Goal: Task Accomplishment & Management: Manage account settings

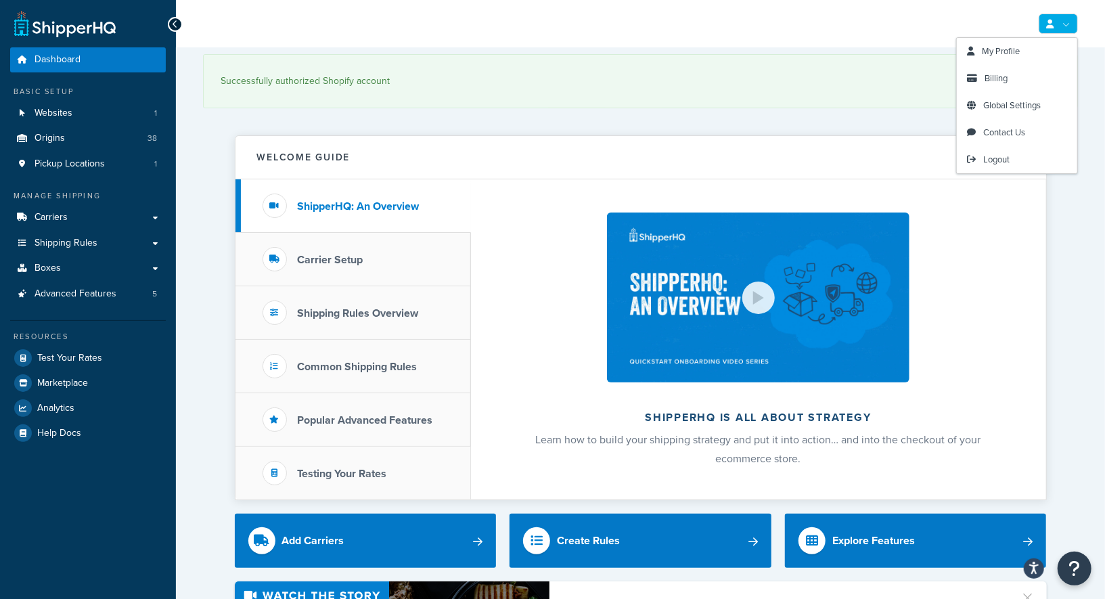
click at [1054, 21] on icon at bounding box center [1049, 24] width 7 height 9
click at [1008, 83] on link "Billing" at bounding box center [1017, 78] width 120 height 27
click at [995, 78] on span "Billing" at bounding box center [996, 78] width 23 height 13
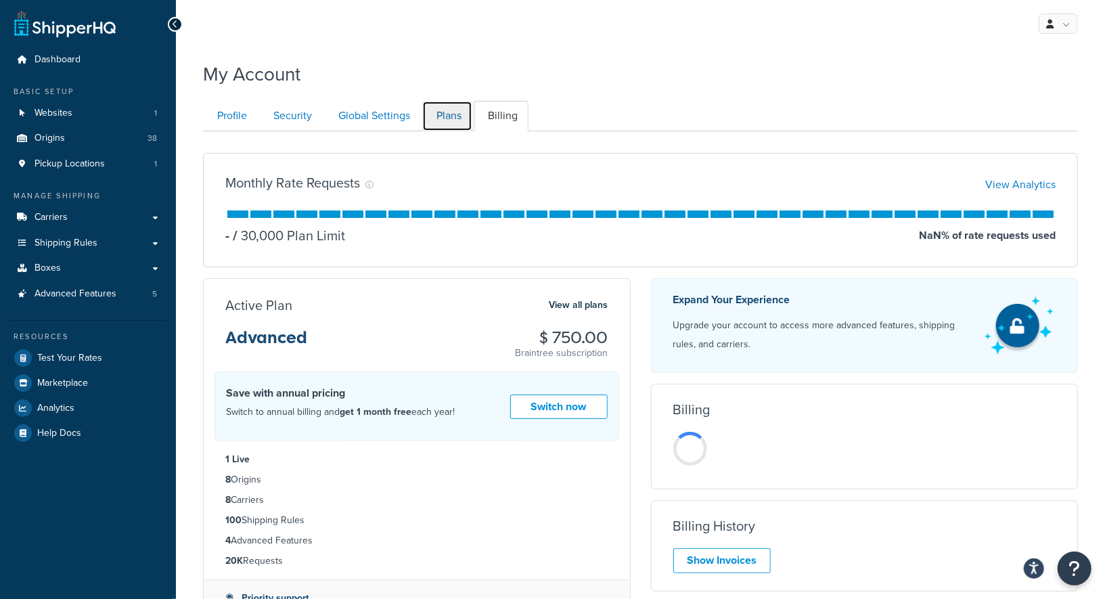
click at [443, 114] on link "Plans" at bounding box center [447, 116] width 50 height 30
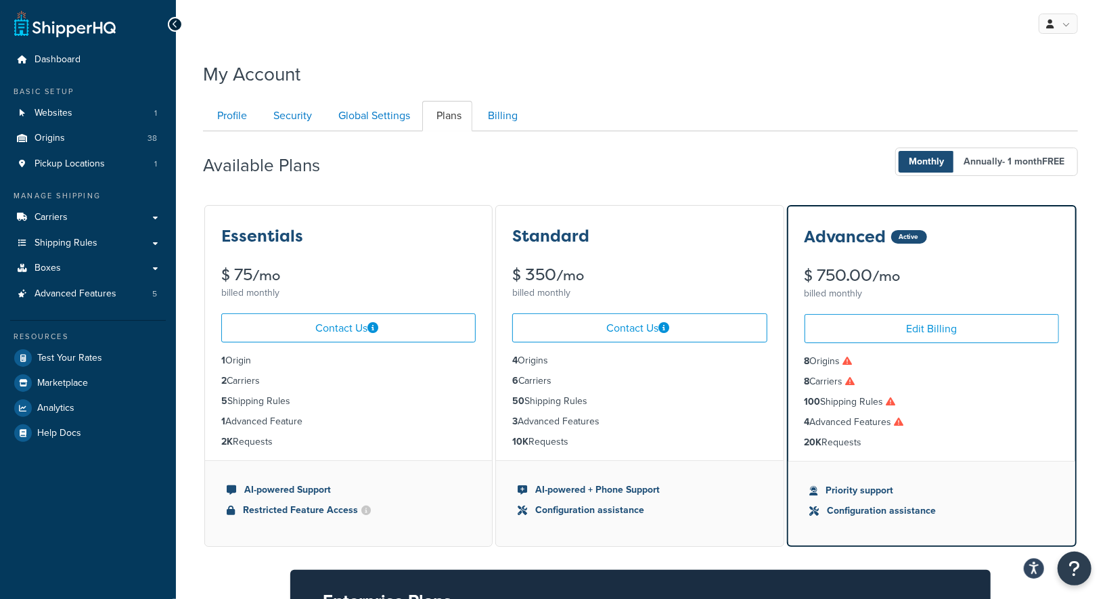
scroll to position [130, 0]
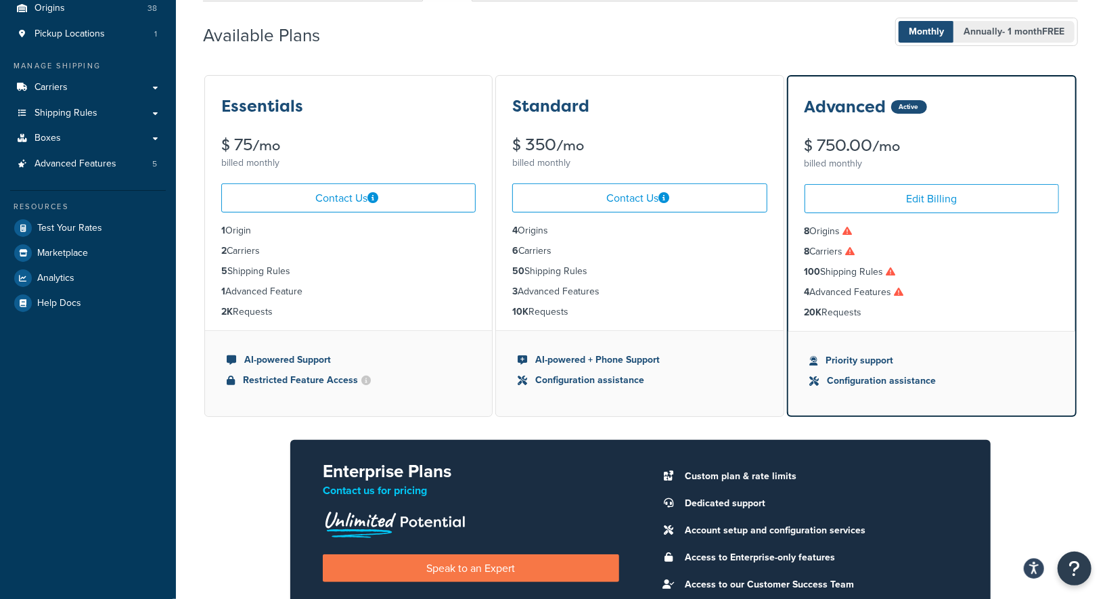
click at [1003, 34] on span "- 1 month FREE" at bounding box center [1033, 31] width 62 height 14
